Goal: Task Accomplishment & Management: Use online tool/utility

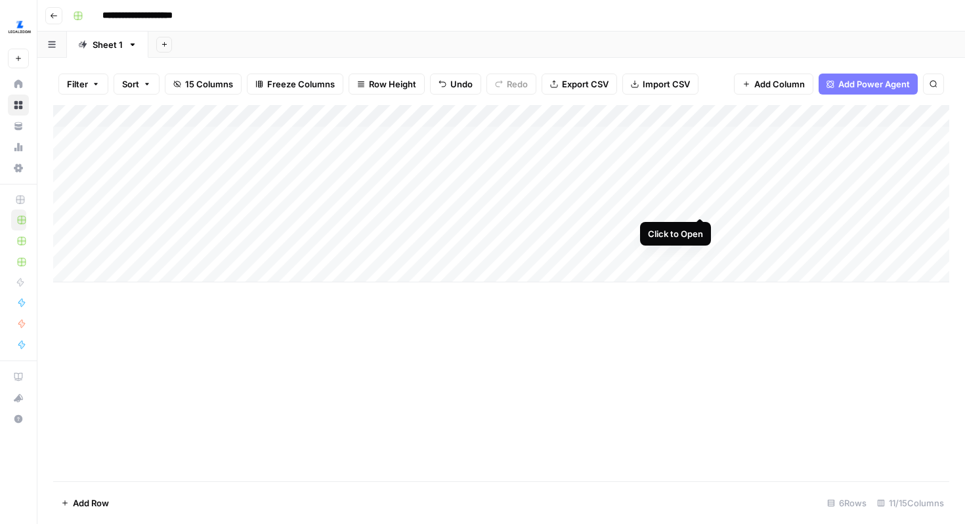
click at [703, 202] on div "Add Column" at bounding box center [501, 193] width 896 height 177
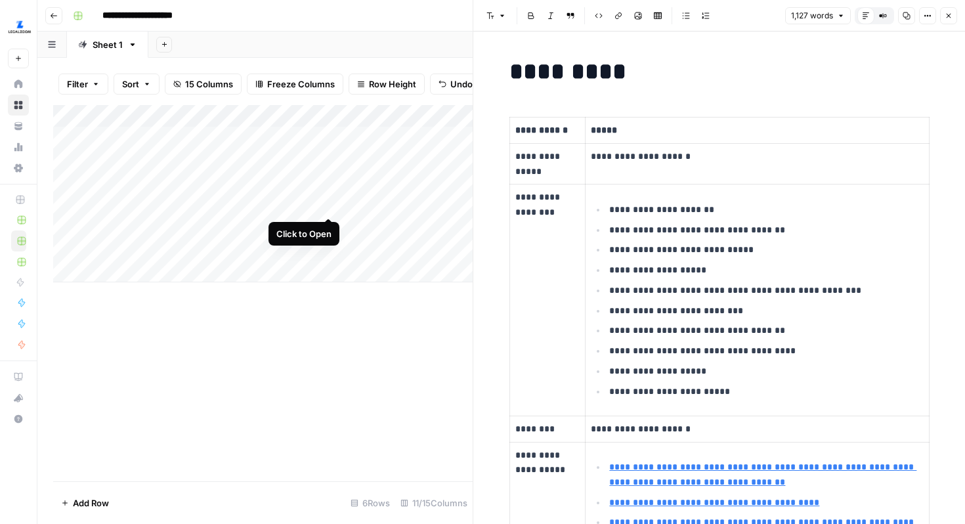
click at [331, 205] on div "Add Column" at bounding box center [263, 193] width 420 height 177
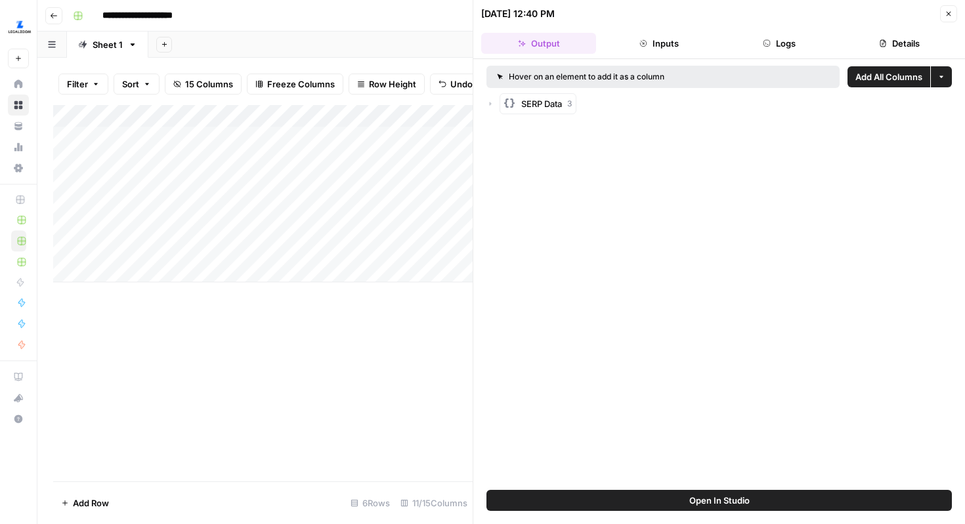
click at [946, 79] on button "More options" at bounding box center [941, 76] width 21 height 21
click at [676, 503] on button "Open In Studio" at bounding box center [720, 500] width 466 height 21
click at [491, 104] on icon "button" at bounding box center [491, 104] width 2 height 4
click at [952, 17] on icon "button" at bounding box center [949, 14] width 8 height 8
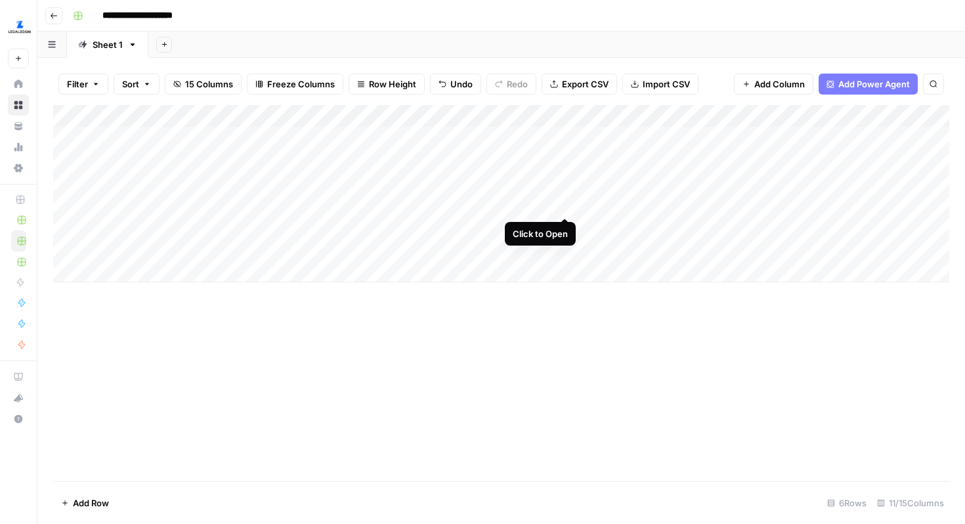
click at [563, 204] on div "Add Column" at bounding box center [501, 193] width 896 height 177
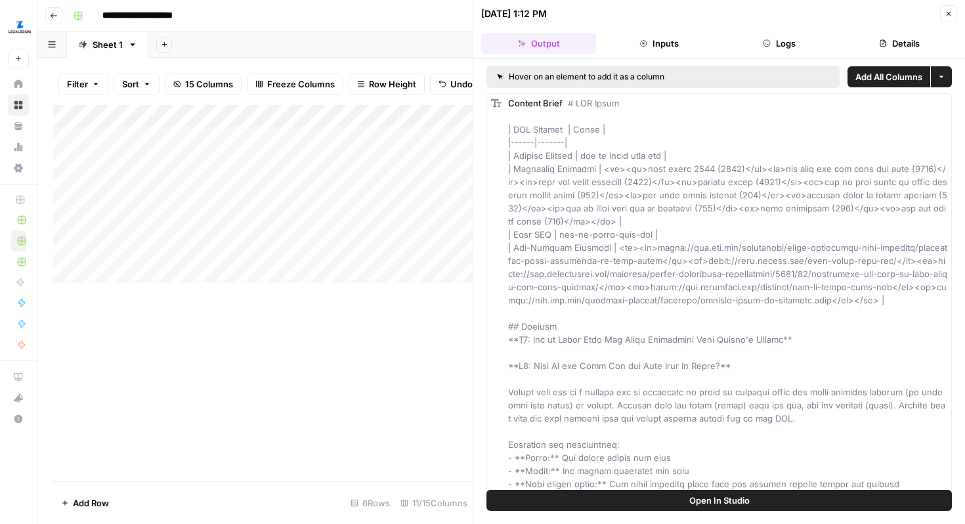
click at [663, 39] on button "Inputs" at bounding box center [659, 43] width 115 height 21
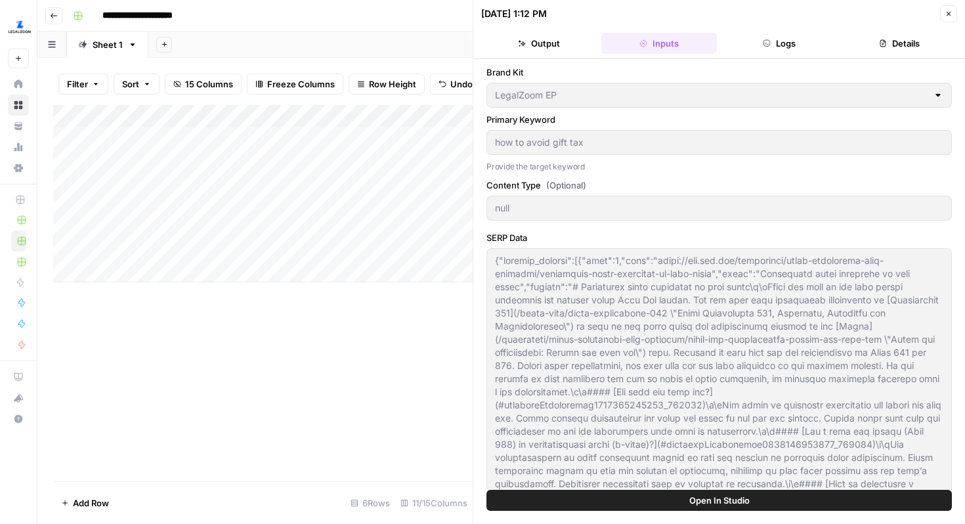
click at [780, 45] on button "Logs" at bounding box center [779, 43] width 115 height 21
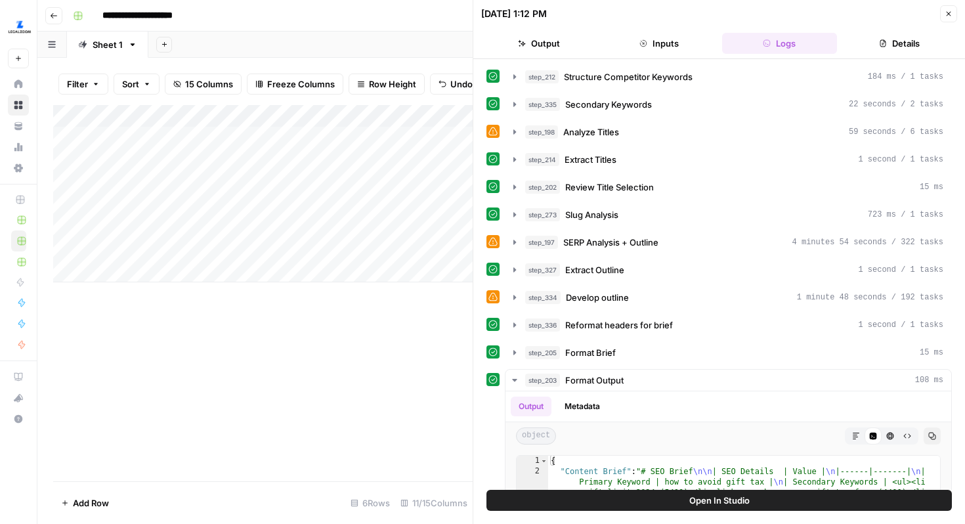
click at [900, 39] on button "Details" at bounding box center [900, 43] width 115 height 21
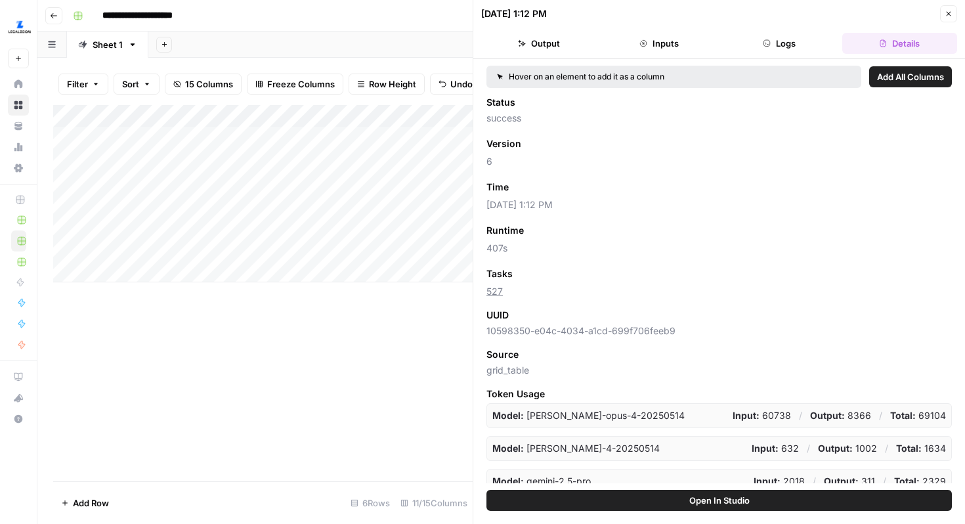
click at [540, 47] on button "Output" at bounding box center [538, 43] width 115 height 21
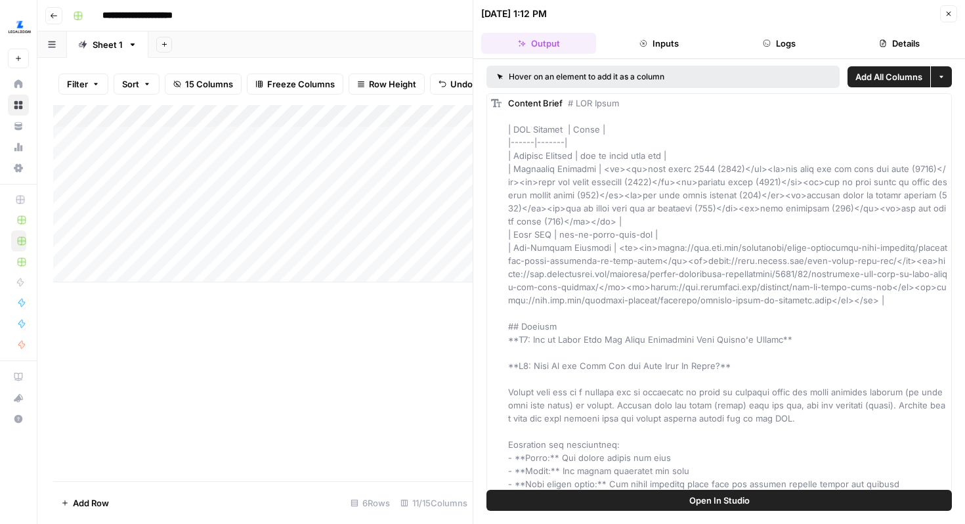
click at [952, 11] on icon "button" at bounding box center [949, 14] width 8 height 8
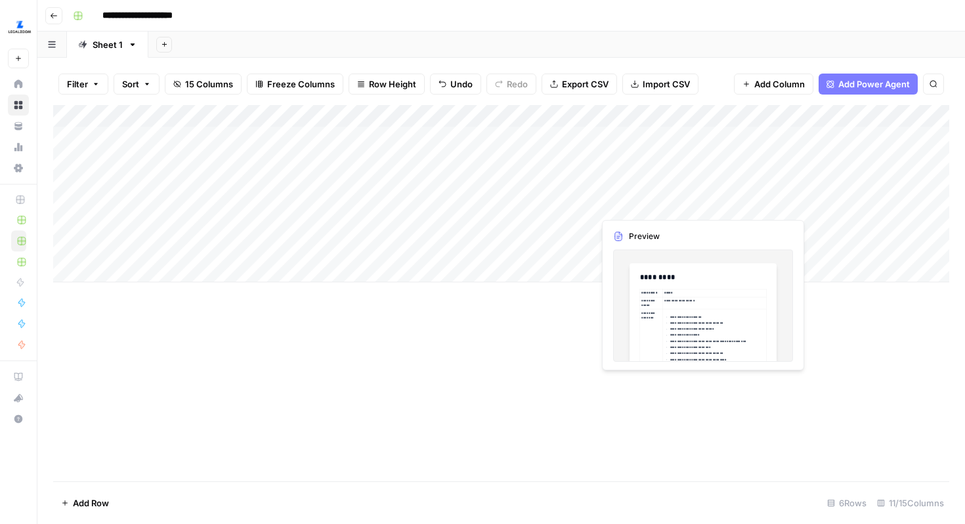
click at [621, 204] on div "Add Column" at bounding box center [501, 193] width 896 height 177
click at [698, 204] on div "Add Column" at bounding box center [501, 193] width 896 height 177
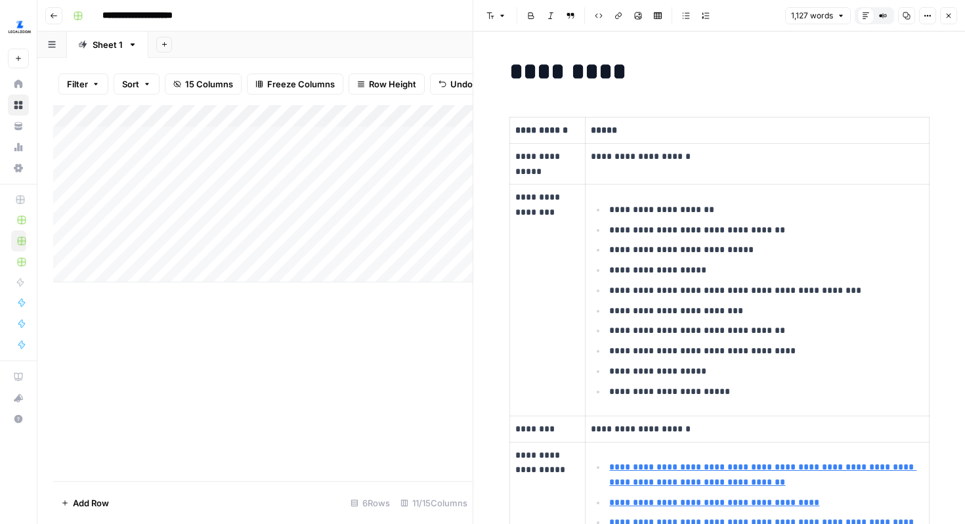
click at [748, 226] on p "**********" at bounding box center [766, 230] width 314 height 15
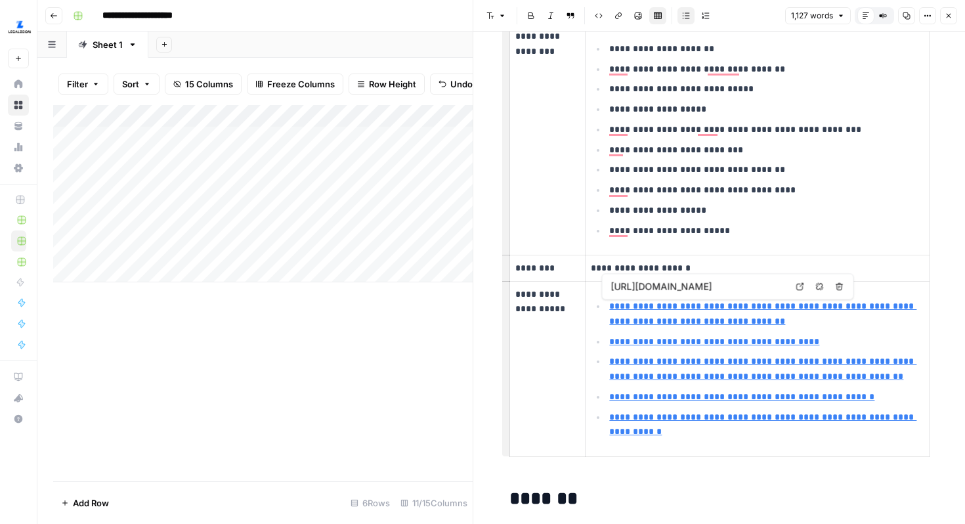
scroll to position [162, 0]
type input "[URL][DOMAIN_NAME]"
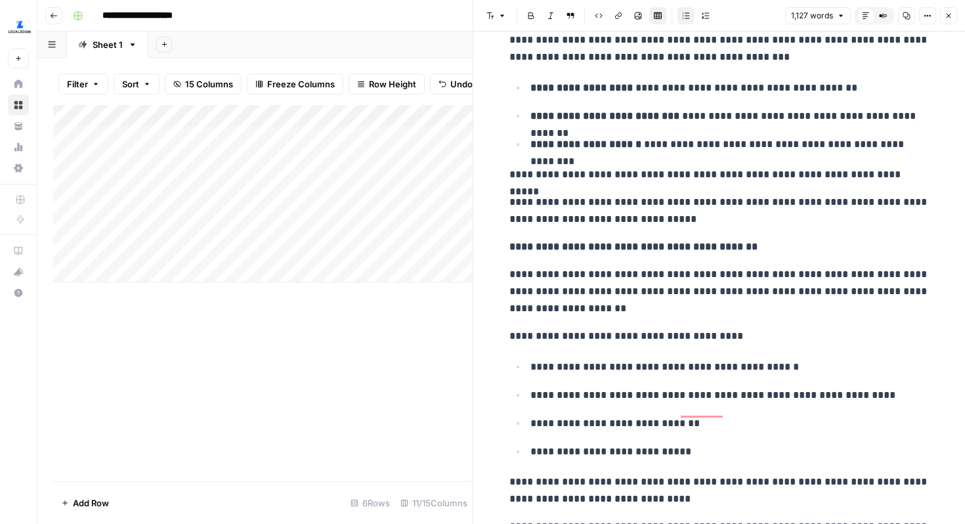
scroll to position [2507, 0]
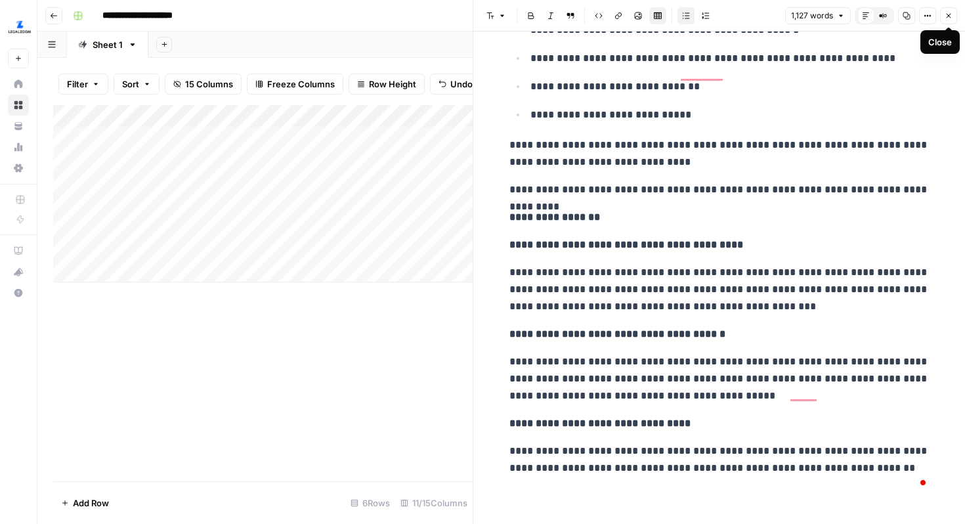
click at [947, 17] on icon "button" at bounding box center [949, 16] width 5 height 5
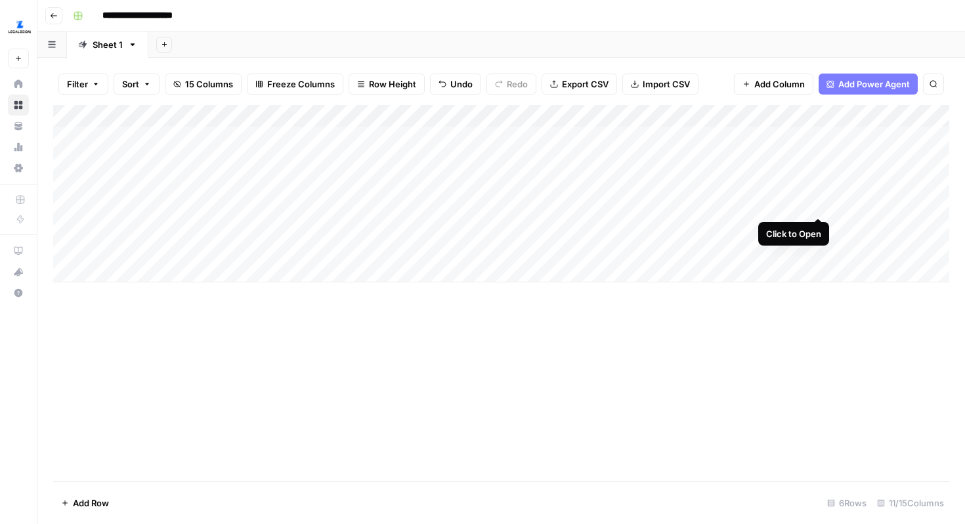
click at [817, 202] on div "Add Column" at bounding box center [501, 193] width 896 height 177
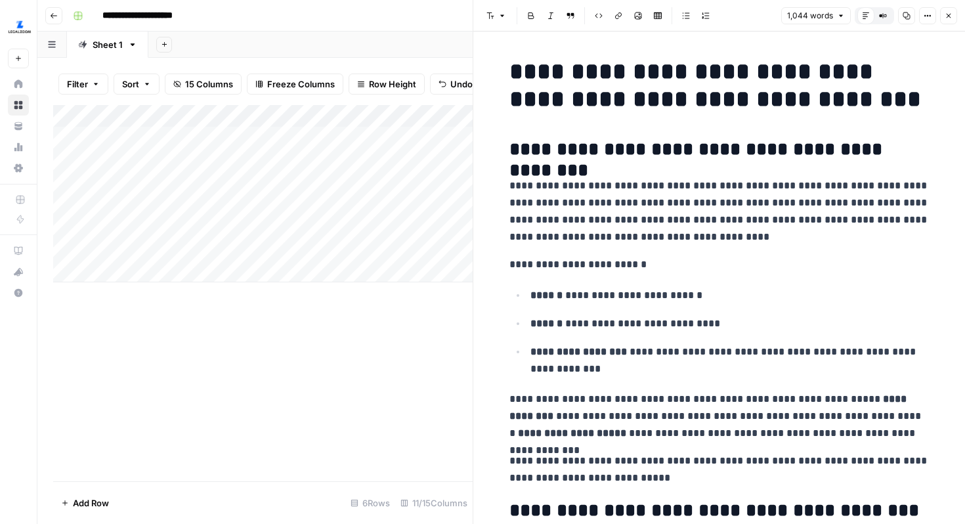
click at [353, 341] on div "Add Column" at bounding box center [263, 293] width 420 height 376
click at [954, 18] on button "Close" at bounding box center [948, 15] width 17 height 17
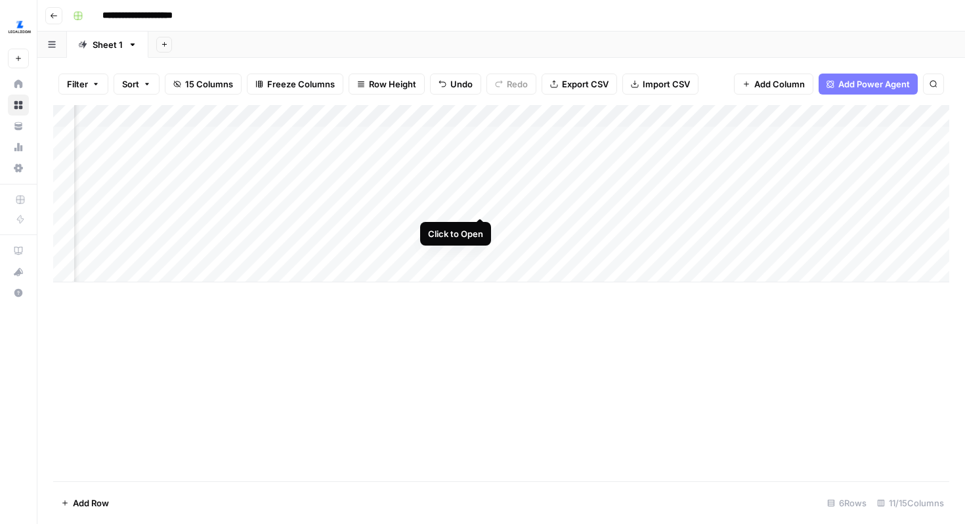
click at [482, 205] on div "Add Column" at bounding box center [501, 193] width 896 height 177
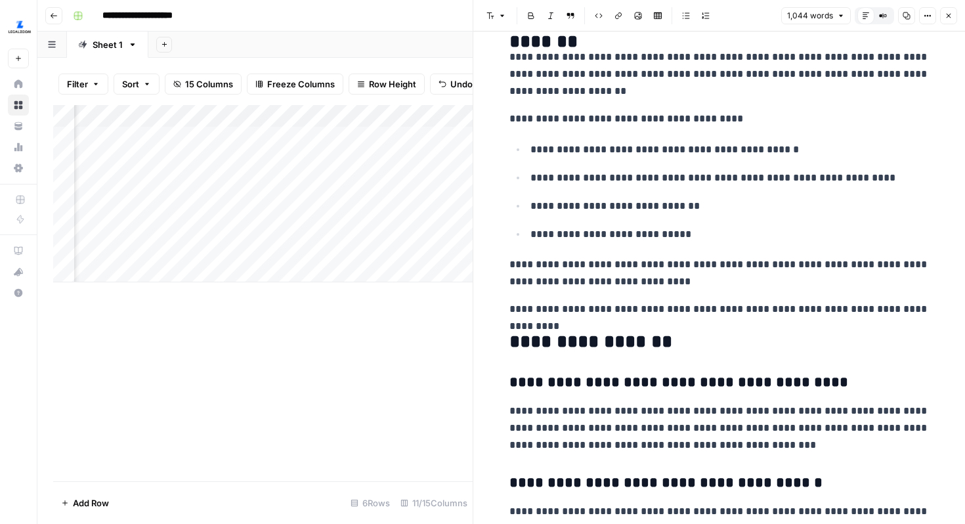
scroll to position [2454, 0]
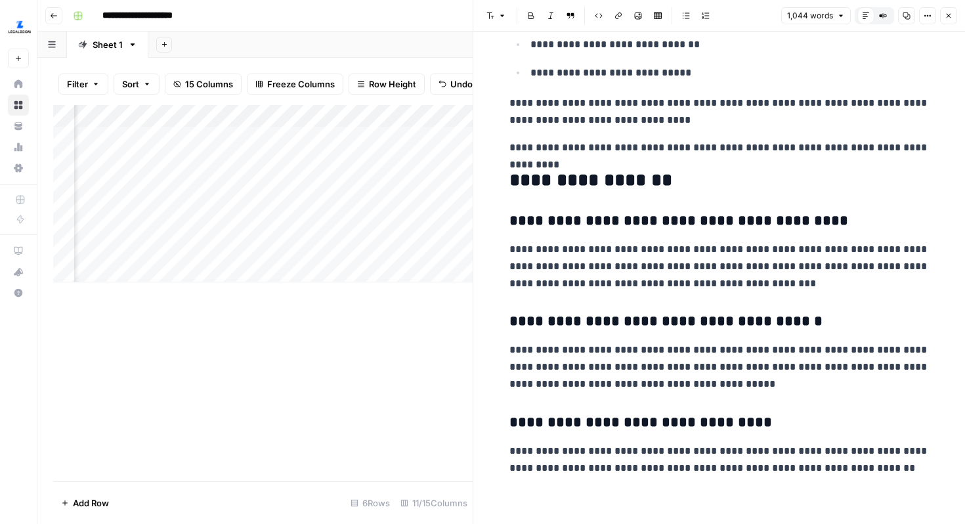
click at [375, 345] on div "Add Column" at bounding box center [263, 293] width 420 height 376
click at [951, 17] on icon "button" at bounding box center [949, 16] width 8 height 8
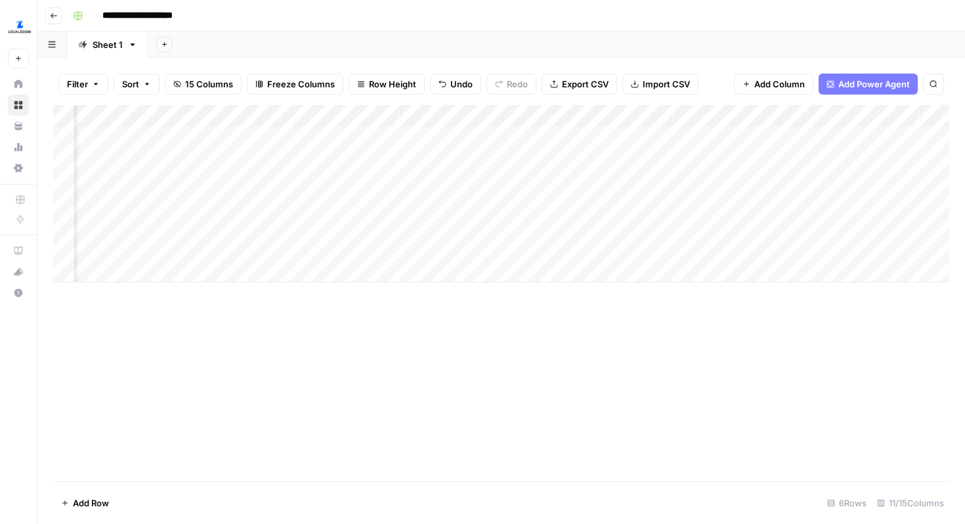
click at [672, 203] on div "Add Column" at bounding box center [501, 193] width 896 height 177
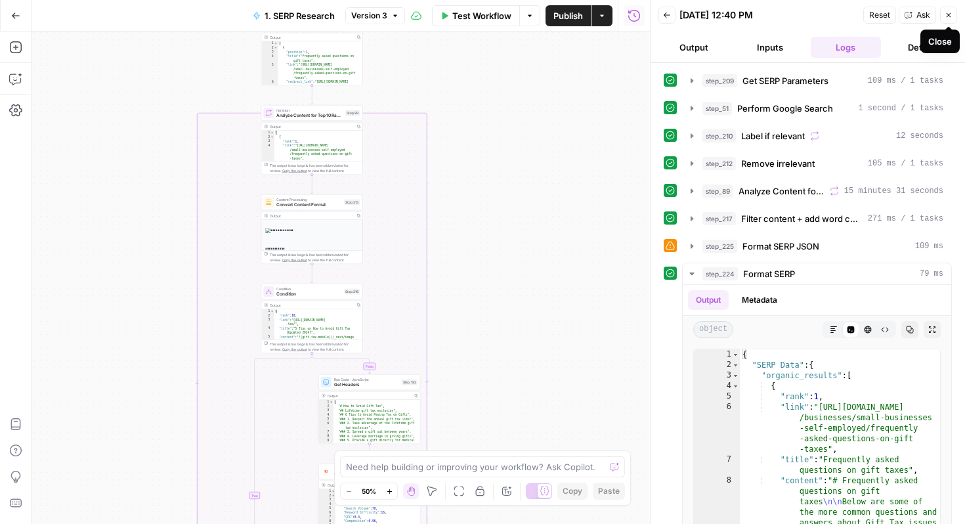
click at [952, 12] on icon "button" at bounding box center [949, 15] width 8 height 8
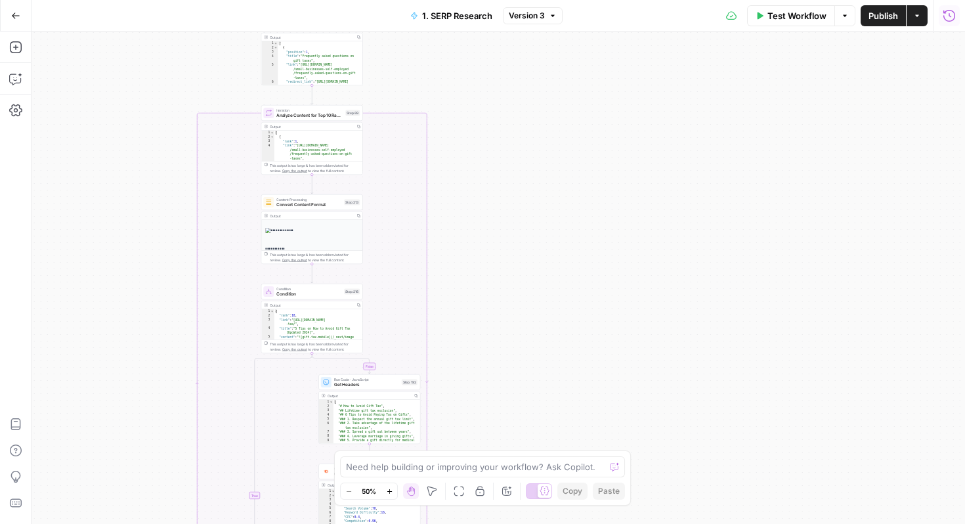
click at [952, 12] on icon "button" at bounding box center [949, 15] width 13 height 13
